Goal: Information Seeking & Learning: Learn about a topic

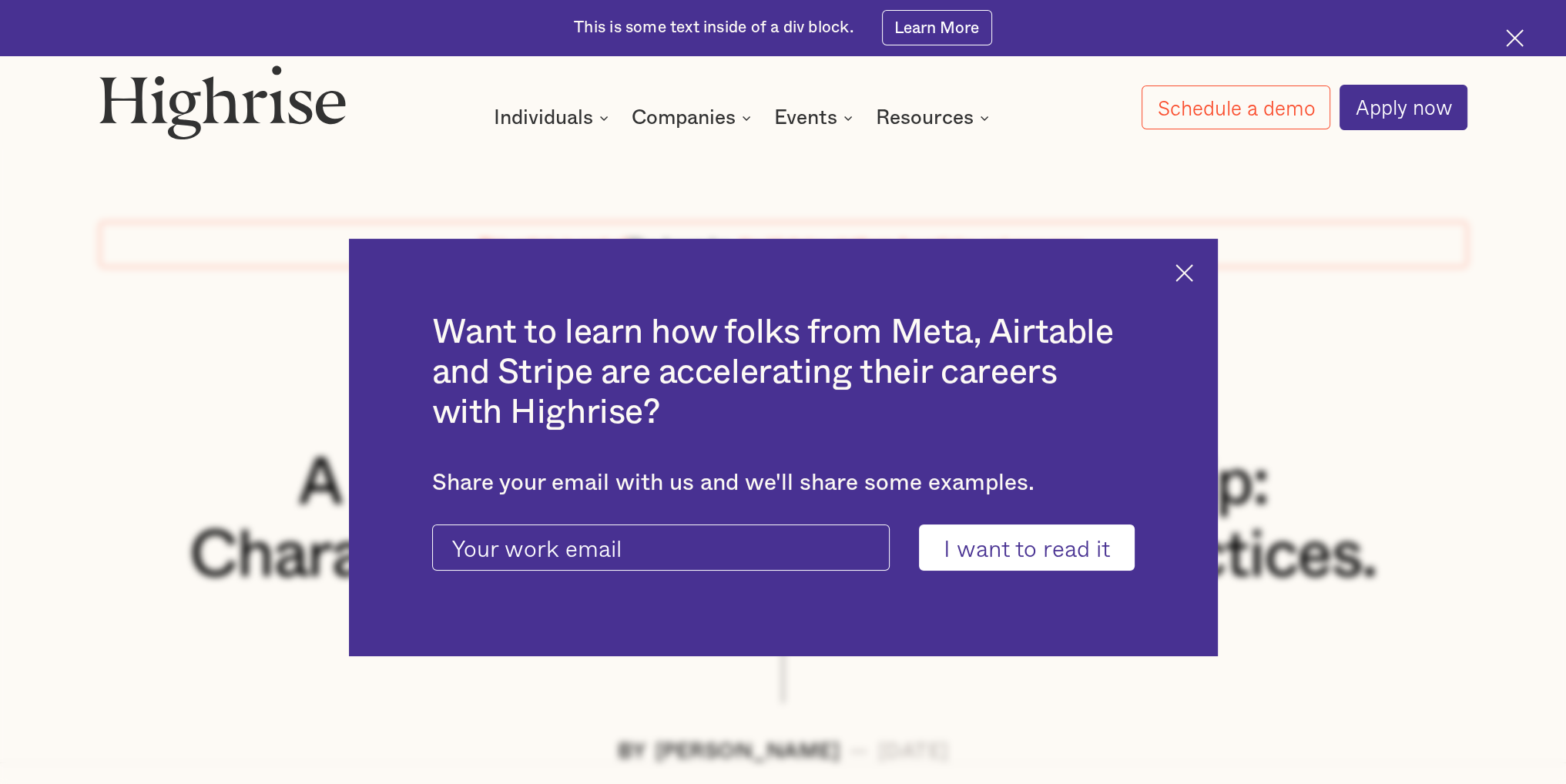
click at [1184, 277] on img at bounding box center [1185, 273] width 17 height 17
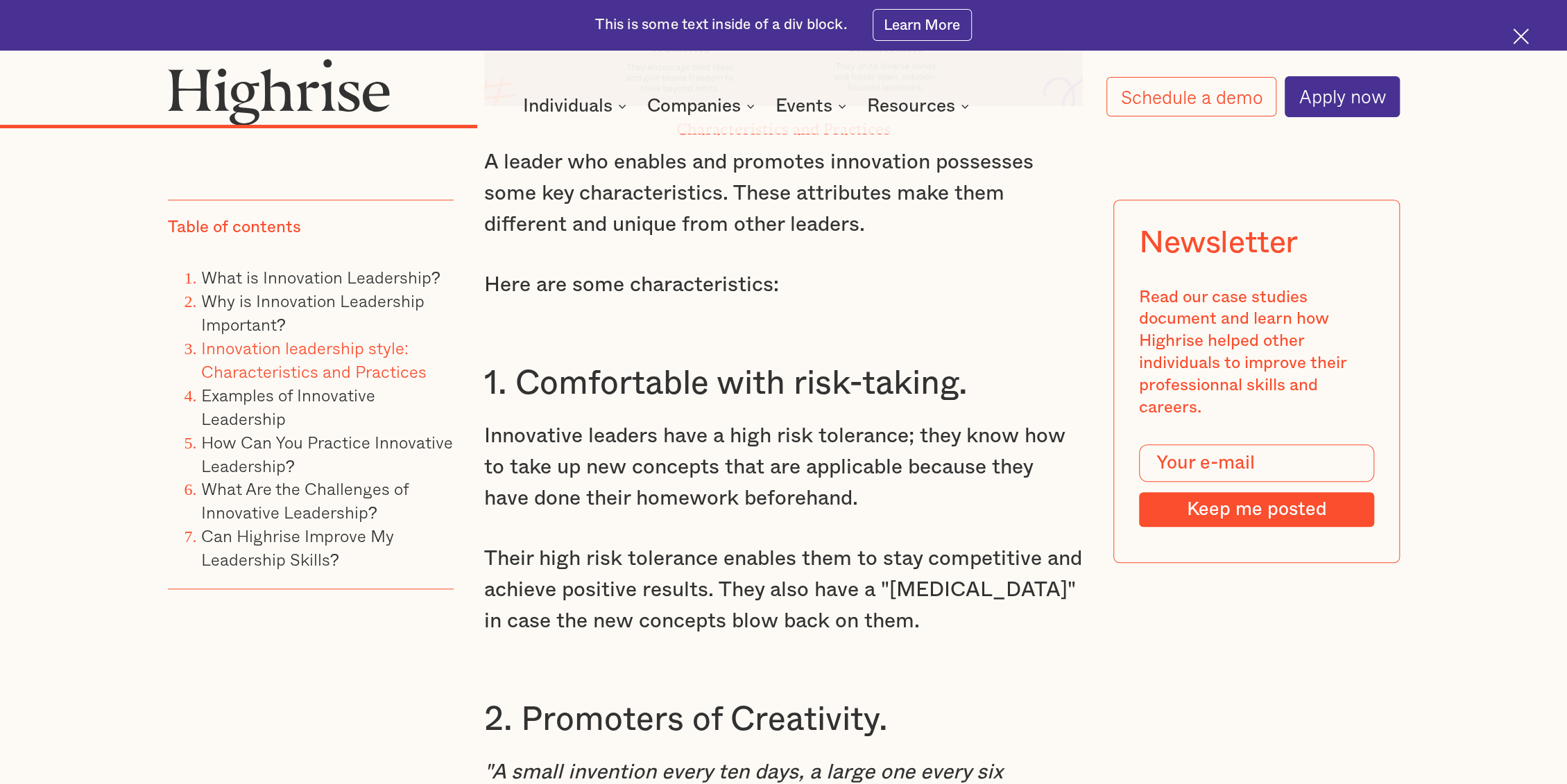
scroll to position [5292, 0]
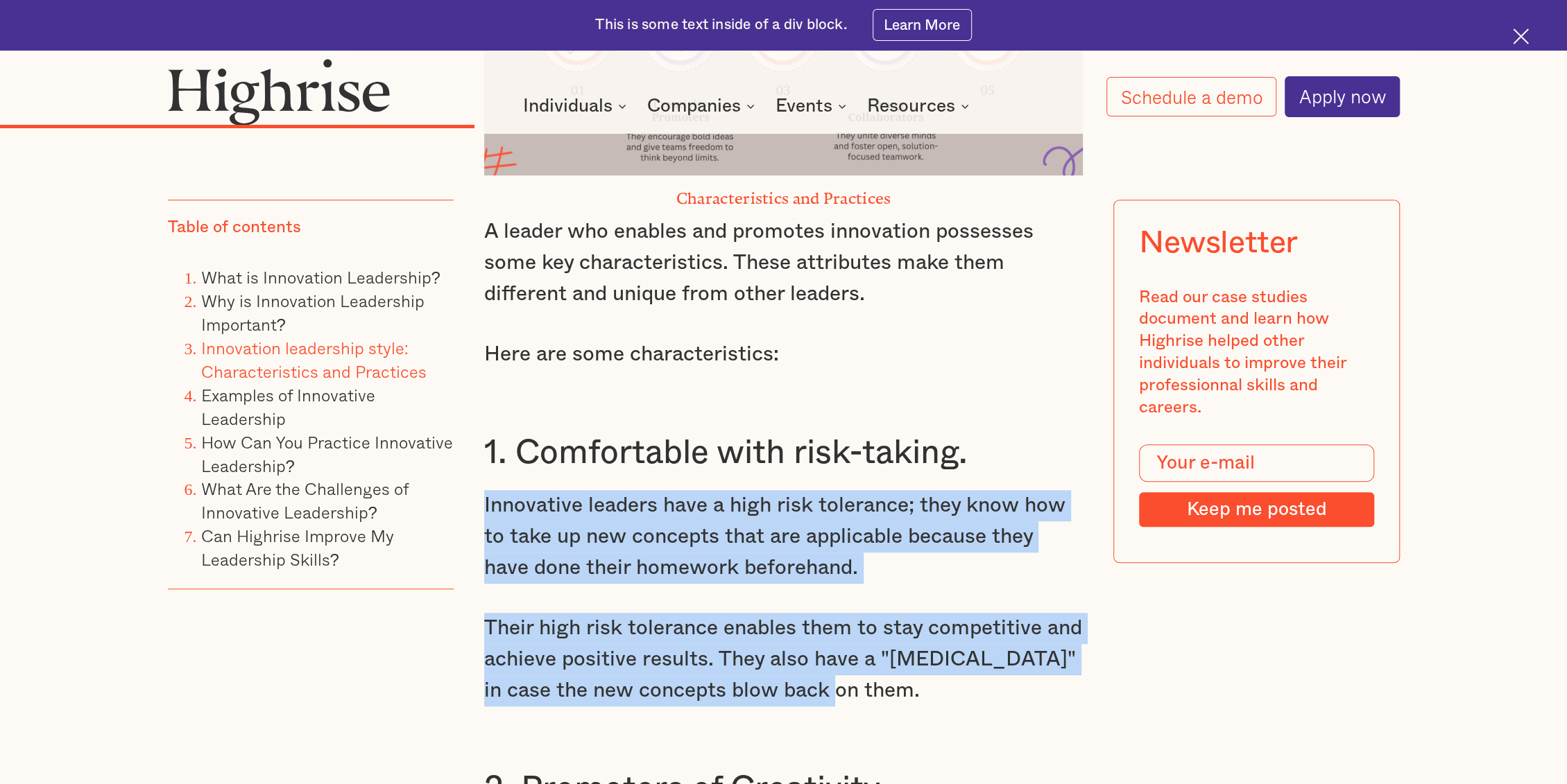
drag, startPoint x: 836, startPoint y: 618, endPoint x: 460, endPoint y: 436, distance: 417.7
copy div "Innovative leaders have a high risk tolerance; they know how to take up new con…"
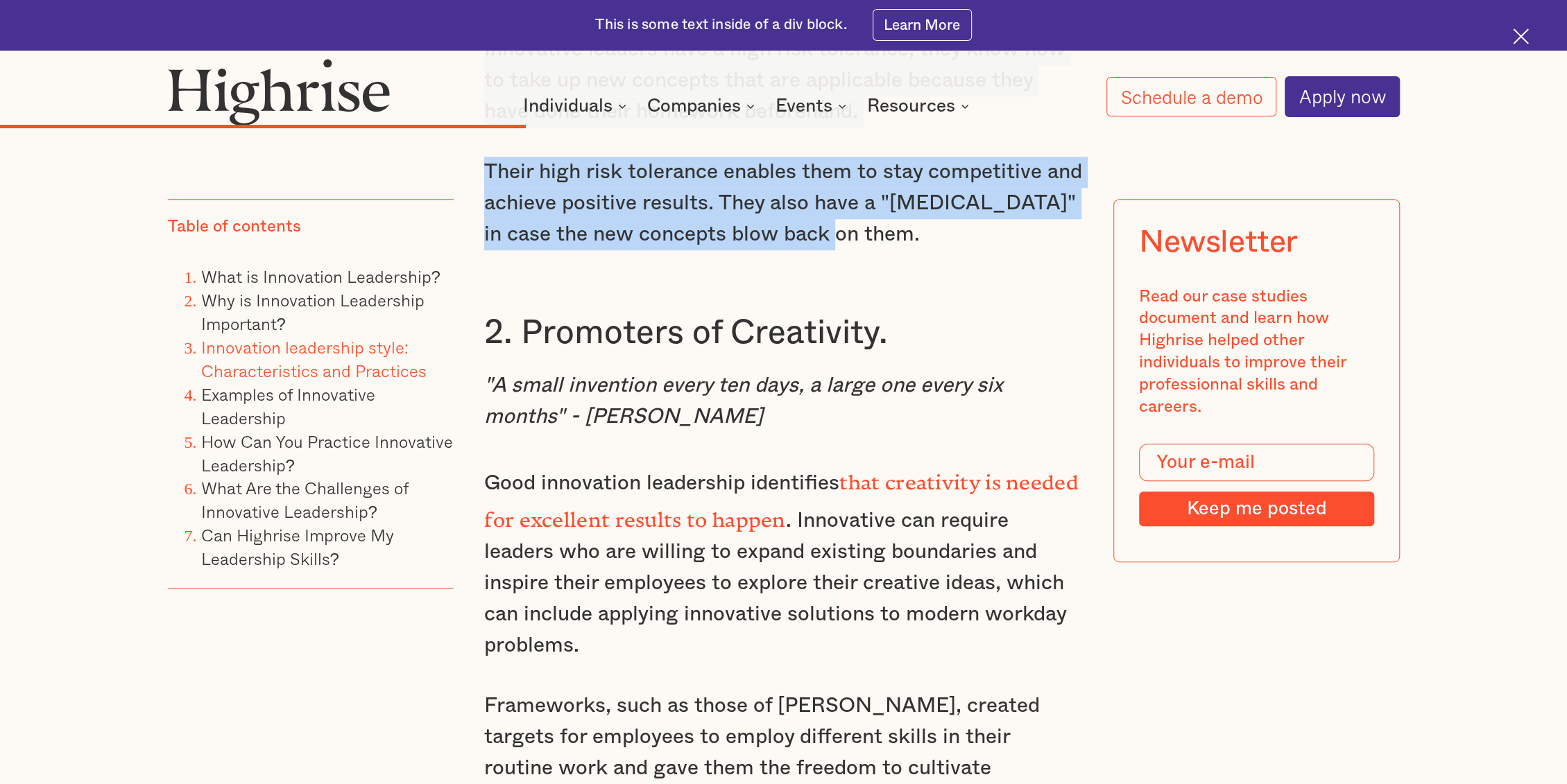
scroll to position [5755, 0]
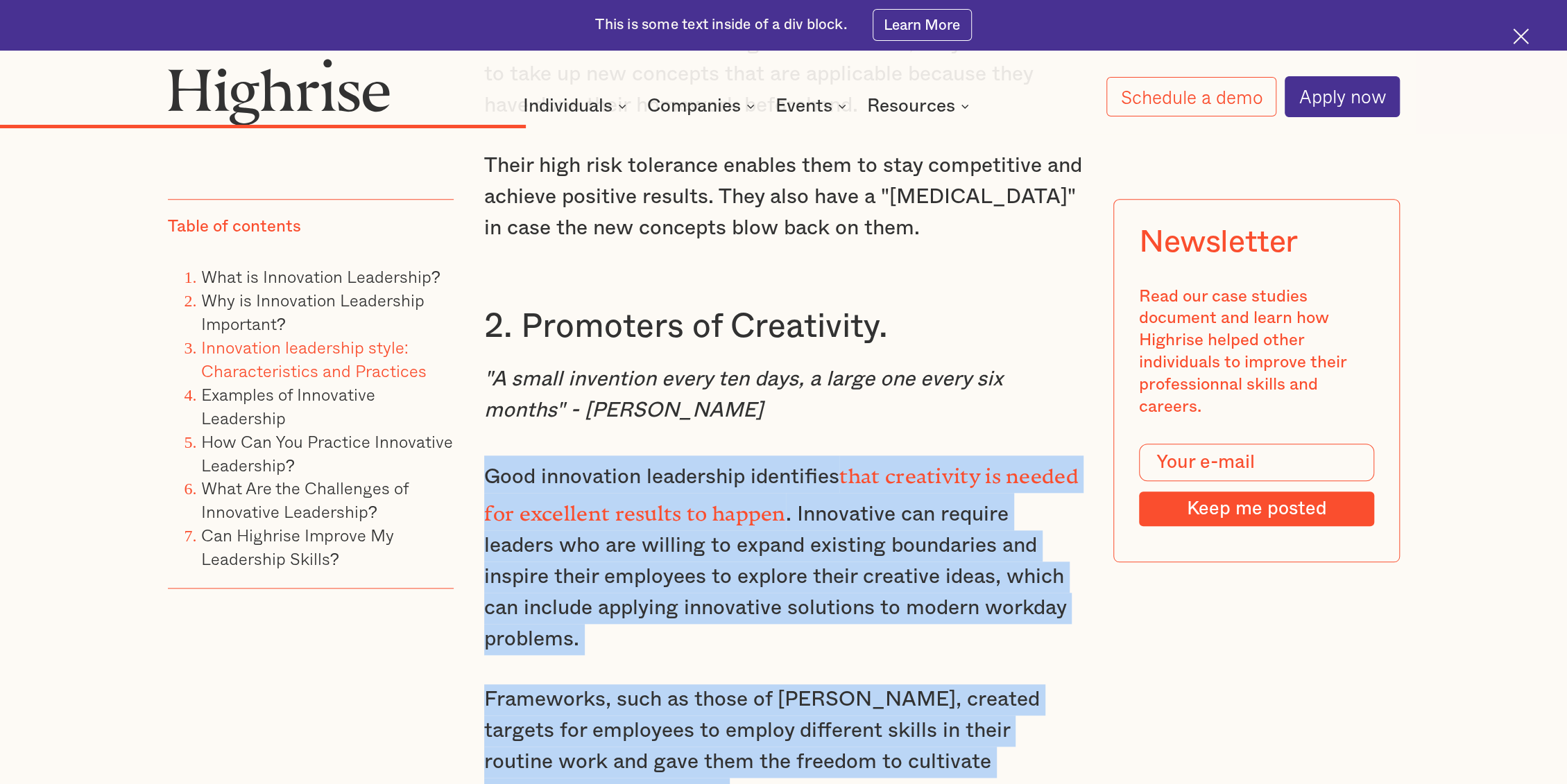
drag, startPoint x: 563, startPoint y: 687, endPoint x: 484, endPoint y: 399, distance: 298.6
copy div "Good innovation leadership identifies that creativity is needed for excellent r…"
click at [1065, 524] on p "Good innovation leadership identifies that creativity is needed for excellent r…" at bounding box center [783, 556] width 598 height 200
click at [1058, 527] on p "Good innovation leadership identifies that creativity is needed for excellent r…" at bounding box center [783, 556] width 598 height 200
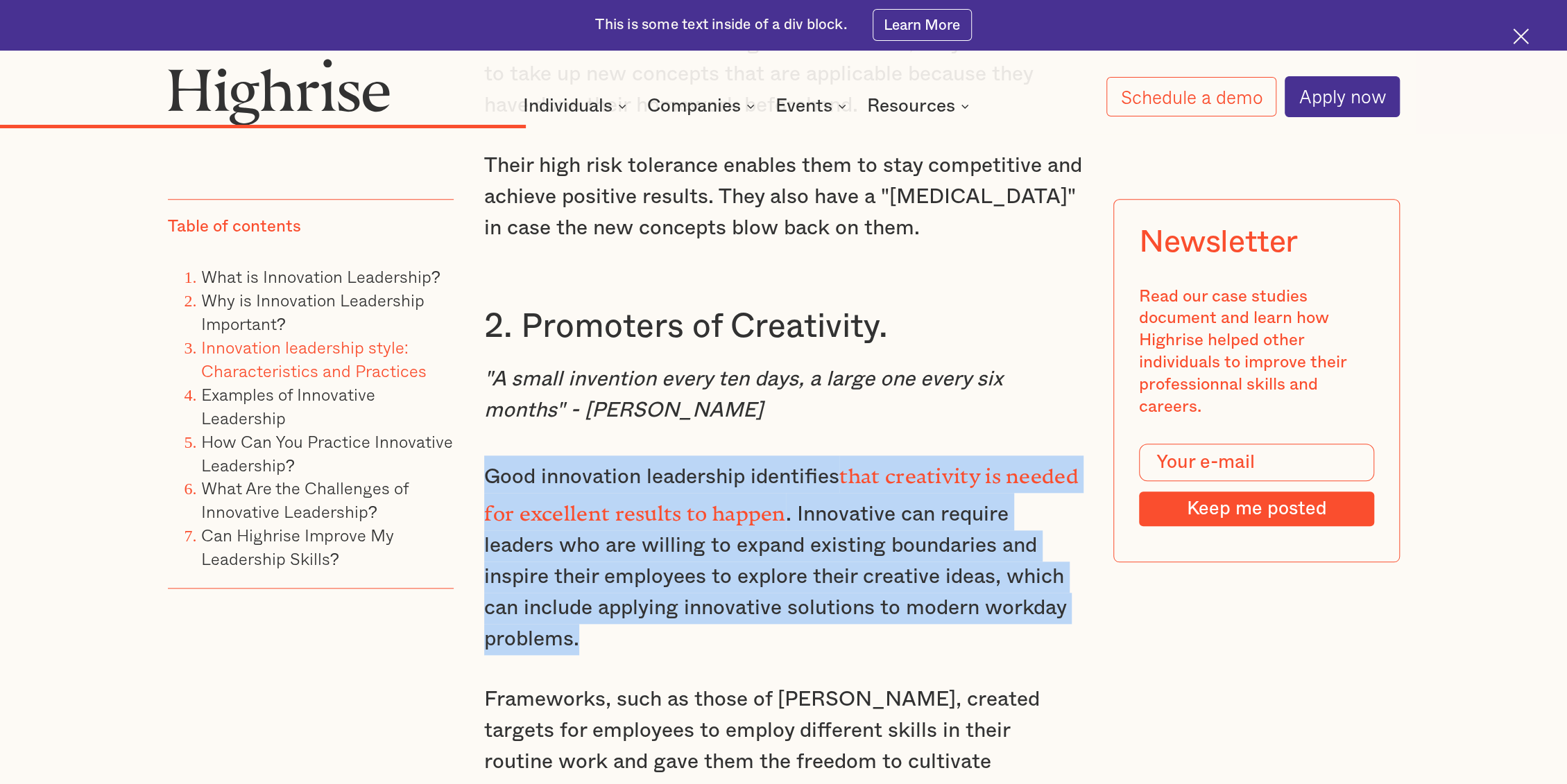
drag, startPoint x: 1048, startPoint y: 526, endPoint x: 483, endPoint y: 385, distance: 582.3
copy p "Good innovation leadership identifies that creativity is needed for excellent r…"
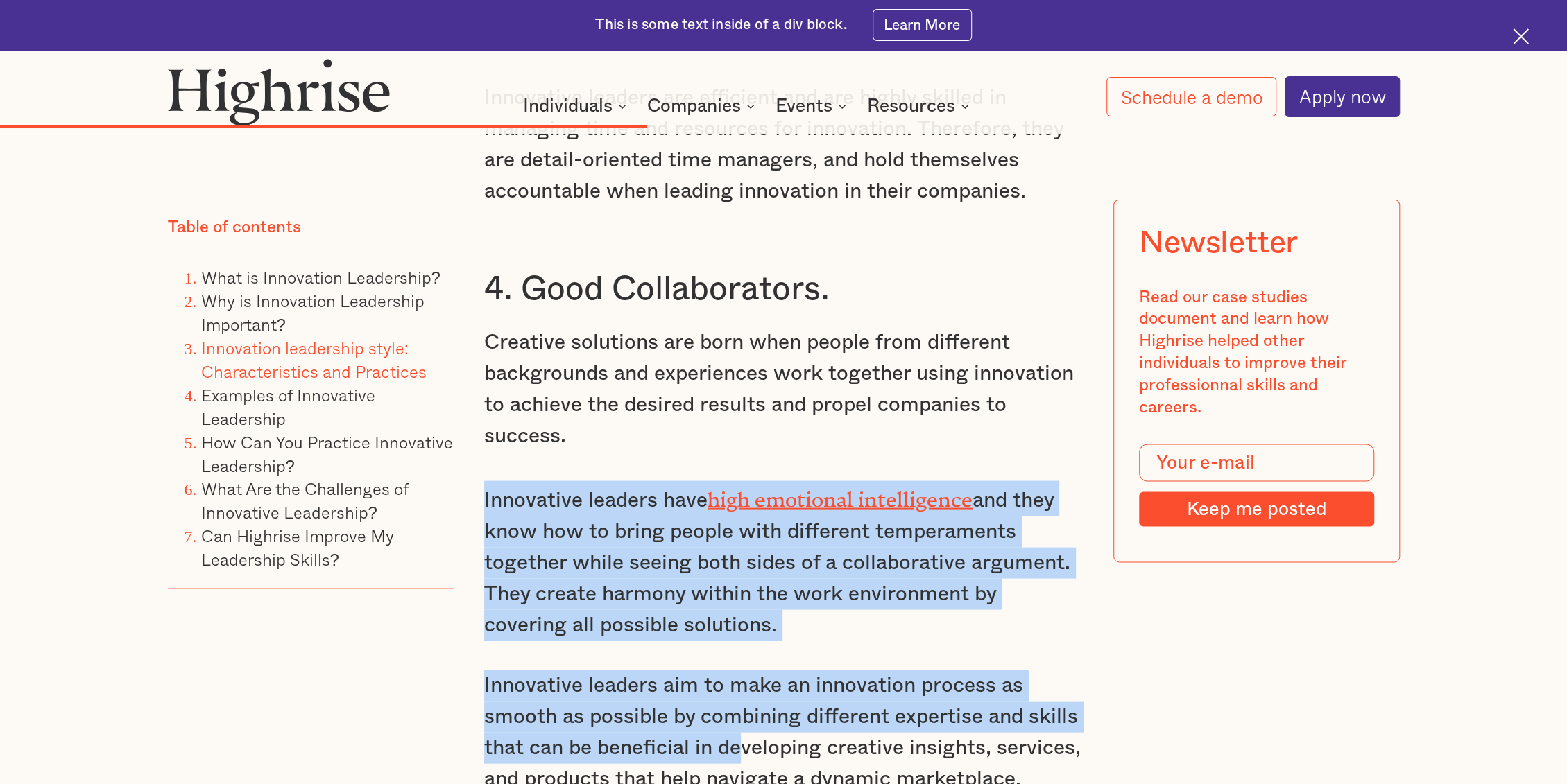
scroll to position [6987, 0]
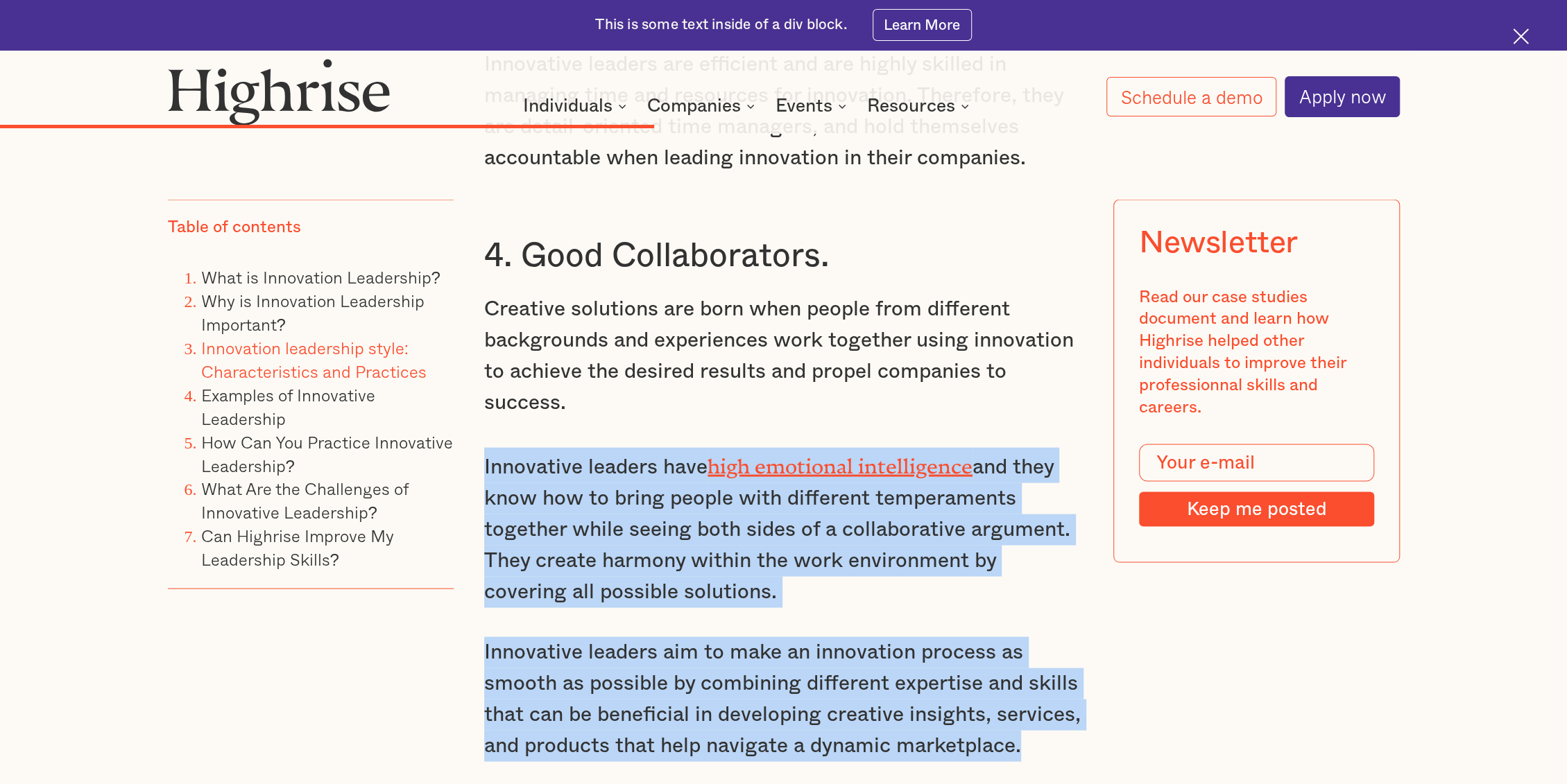
drag, startPoint x: 483, startPoint y: 466, endPoint x: 1053, endPoint y: 580, distance: 581.3
copy div "Innovative leaders have high emotional intelligence and they know how to bring …"
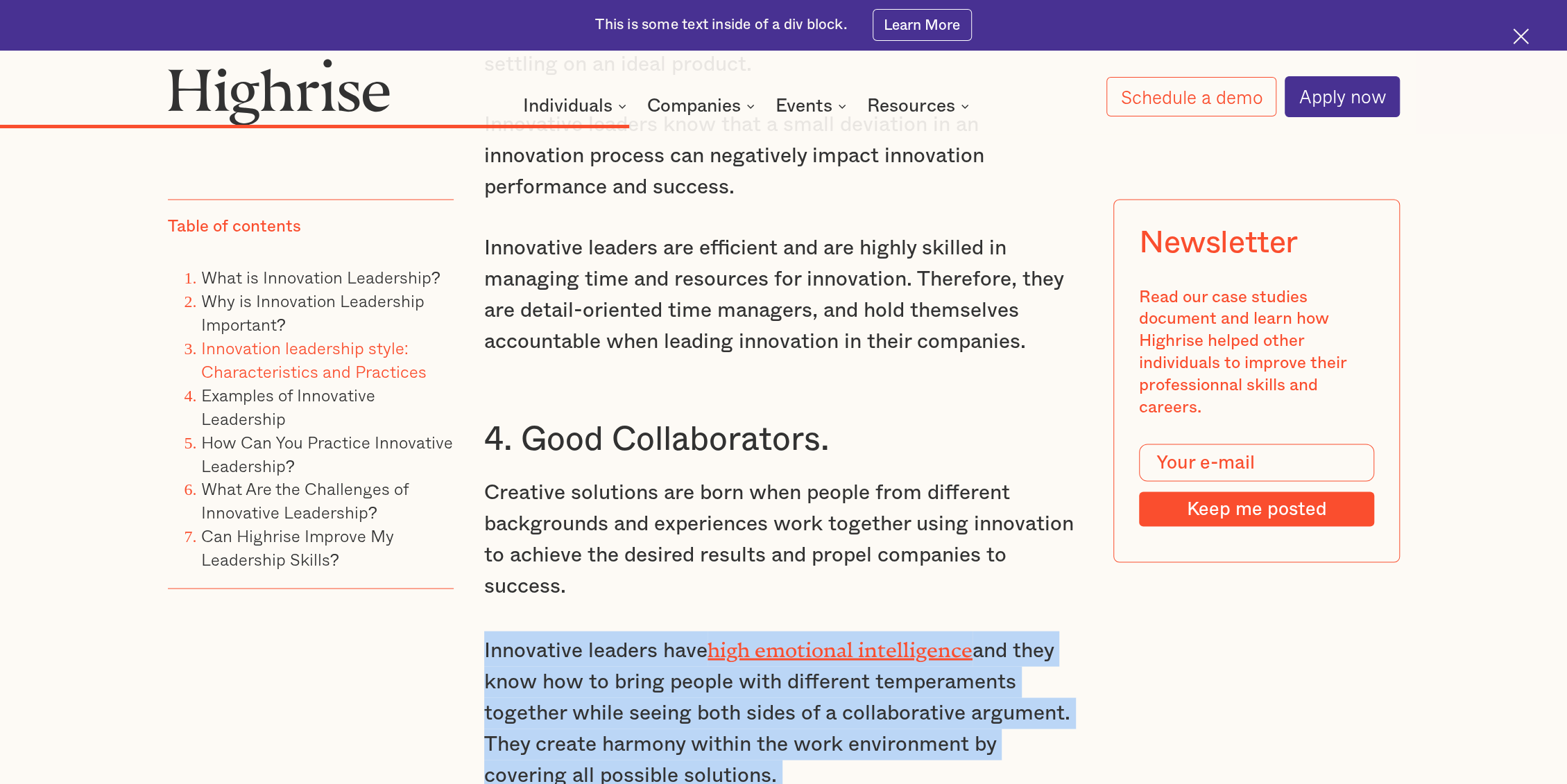
scroll to position [6756, 0]
